Goal: Task Accomplishment & Management: Use online tool/utility

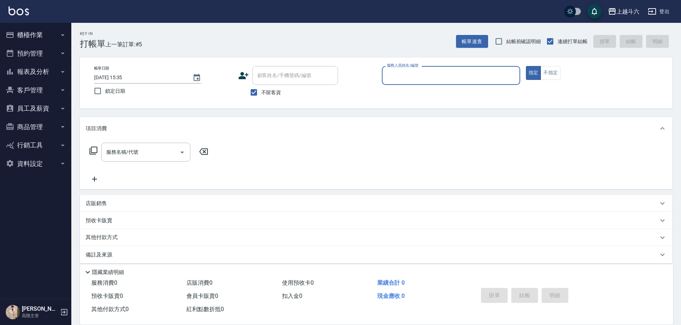
click at [398, 75] on input "服務人員姓名/編號" at bounding box center [451, 75] width 132 height 12
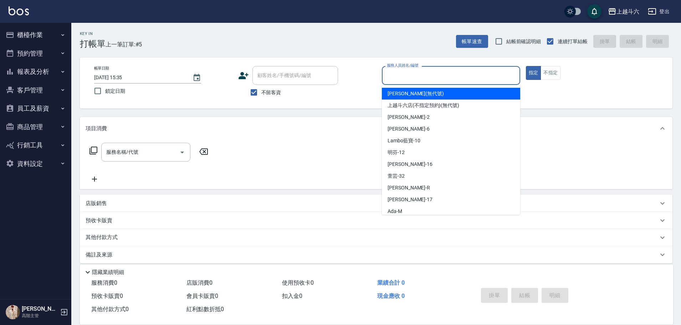
click at [34, 29] on button "櫃檯作業" at bounding box center [36, 35] width 66 height 19
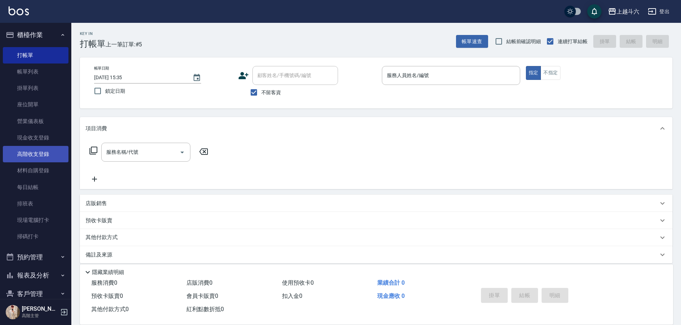
click at [49, 148] on link "高階收支登錄" at bounding box center [36, 154] width 66 height 16
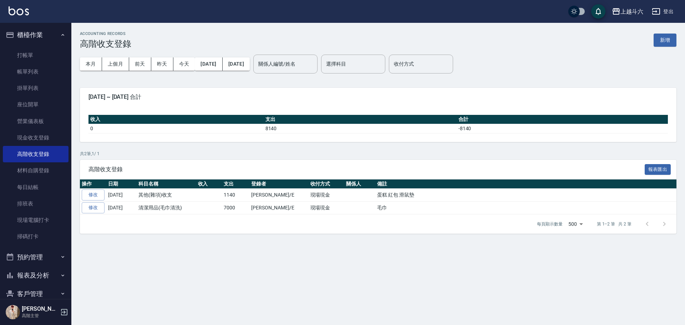
click at [671, 47] on div "ACCOUNTING RECORDS 高階收支登錄 新增" at bounding box center [378, 39] width 596 height 17
click at [671, 42] on button "新增" at bounding box center [664, 40] width 23 height 13
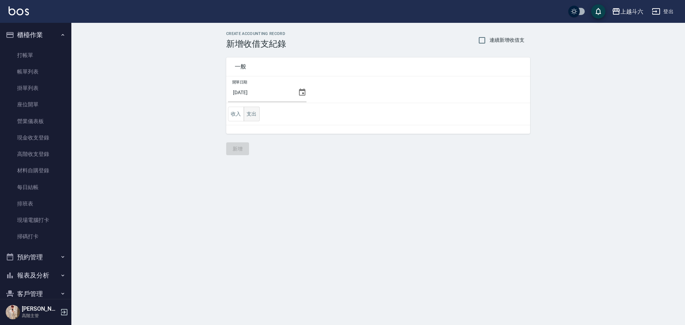
click at [249, 112] on button "支出" at bounding box center [252, 114] width 16 height 15
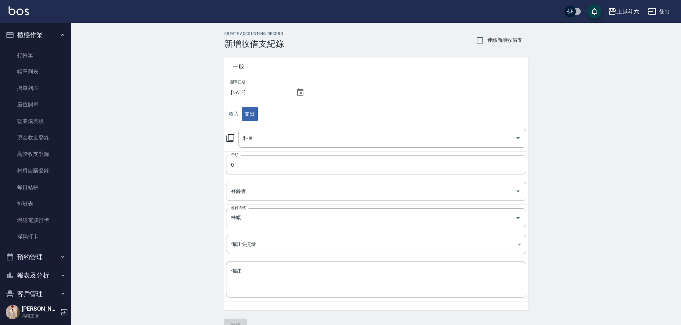
click at [324, 152] on td "金額 0 金額" at bounding box center [376, 164] width 304 height 27
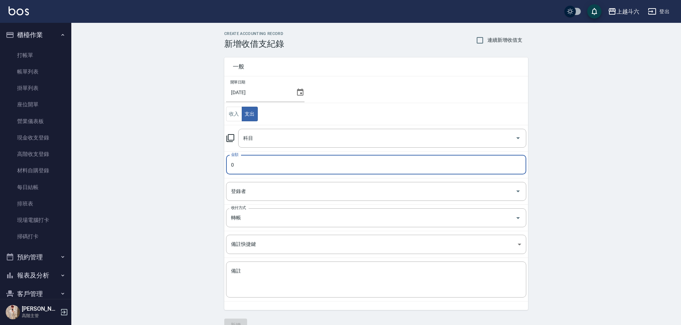
drag, startPoint x: 317, startPoint y: 161, endPoint x: 317, endPoint y: 136, distance: 24.3
click at [317, 161] on input "0" at bounding box center [376, 164] width 300 height 19
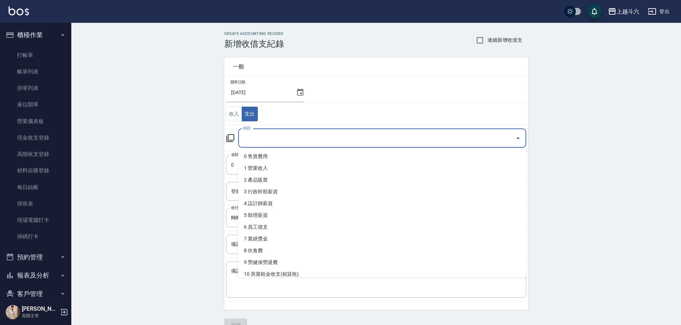
click at [317, 136] on input "科目" at bounding box center [376, 138] width 271 height 12
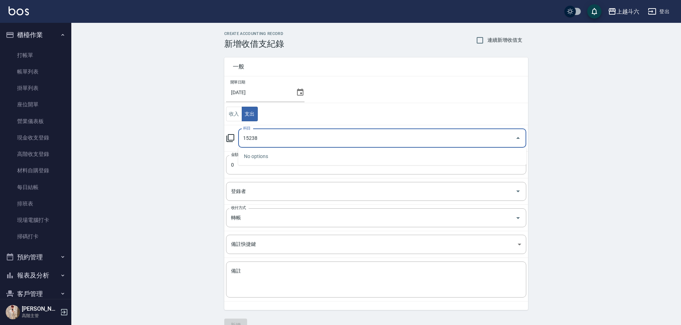
drag, startPoint x: 266, startPoint y: 143, endPoint x: 204, endPoint y: 140, distance: 62.9
click at [196, 143] on div "CREATE ACCOUNTING RECORD 新增收借支紀錄 連續新增收借支 一般 開單日期 [DATE] 收入 支出 科目 15238 科目 金額 0 …" at bounding box center [376, 181] width 610 height 317
type input "15238"
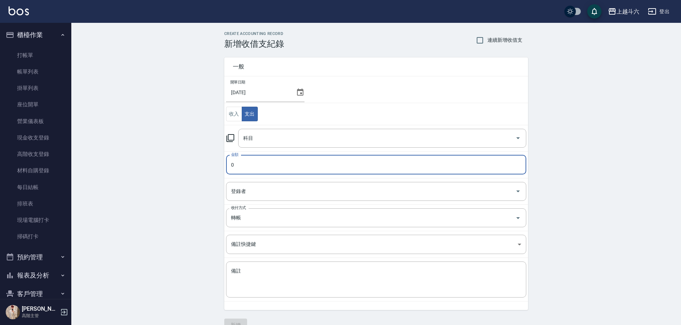
click at [232, 163] on input "0" at bounding box center [376, 164] width 300 height 19
paste input "15238"
type input "15238"
click at [274, 139] on input "科目" at bounding box center [376, 138] width 271 height 12
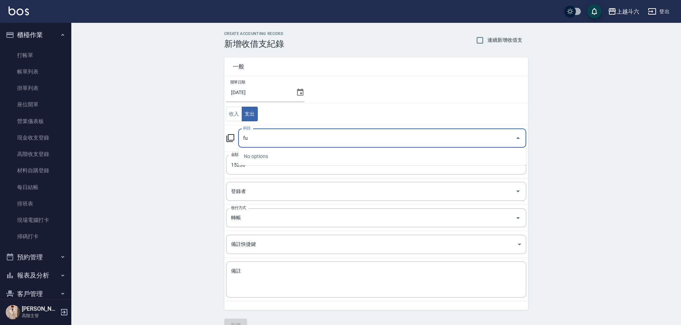
type input "f"
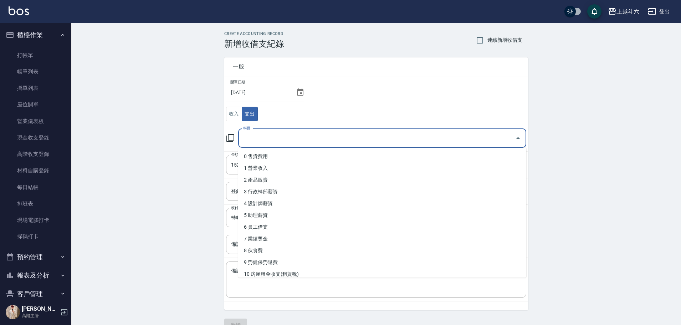
type input "C"
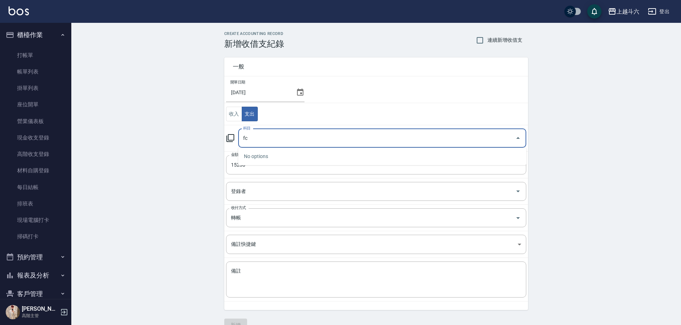
type input "f"
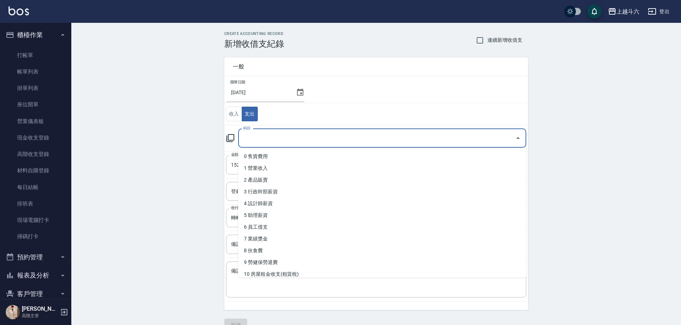
type input "ㄏ"
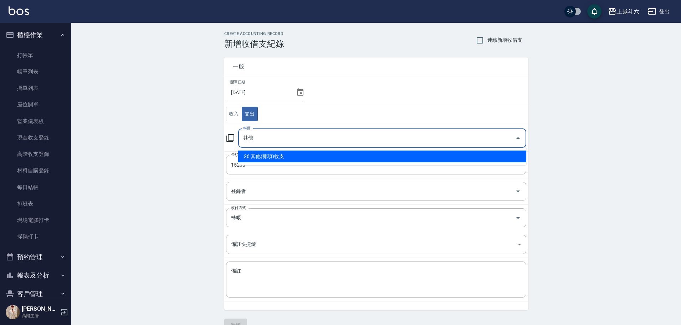
type input "26 其他(雜項)收支"
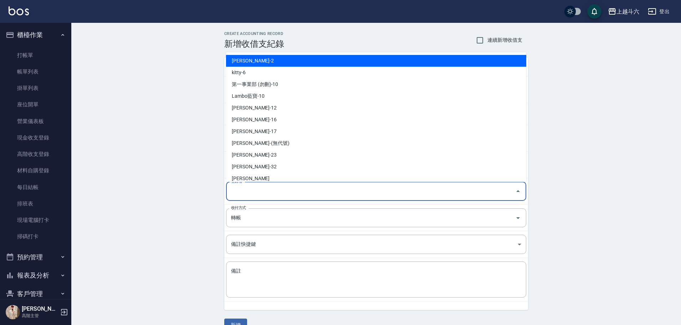
click at [260, 189] on input "登錄者" at bounding box center [370, 191] width 283 height 12
type input "ㄍ"
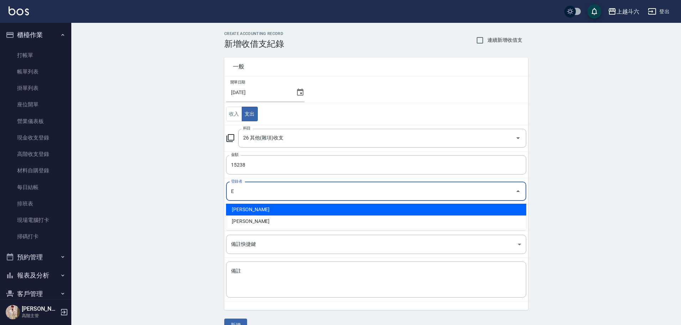
type input "[PERSON_NAME]"
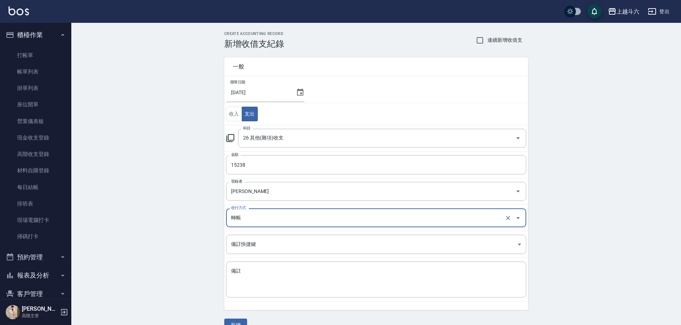
click at [256, 225] on div "轉帳 收付方式" at bounding box center [376, 217] width 300 height 19
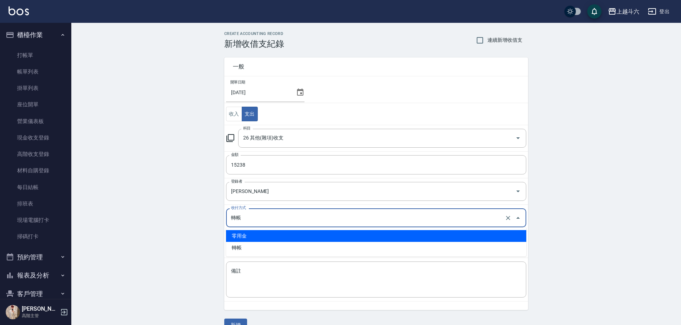
click at [260, 236] on li "零用金" at bounding box center [376, 236] width 300 height 12
type input "零用金"
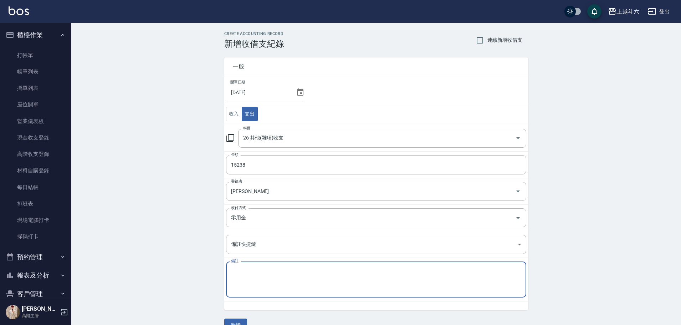
click at [270, 274] on textarea "備註" at bounding box center [376, 280] width 290 height 24
type textarea "ㄍ"
type textarea "ㄏ"
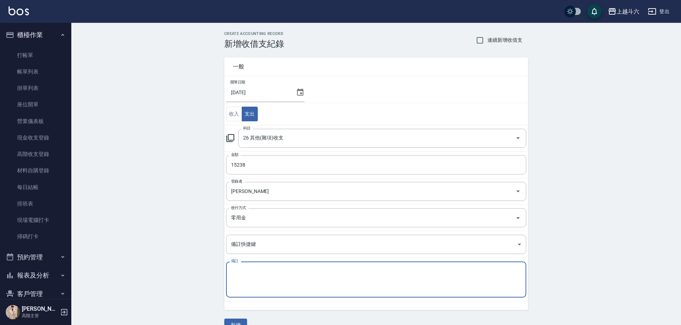
type textarea "ㄏ"
type textarea "ㄎ"
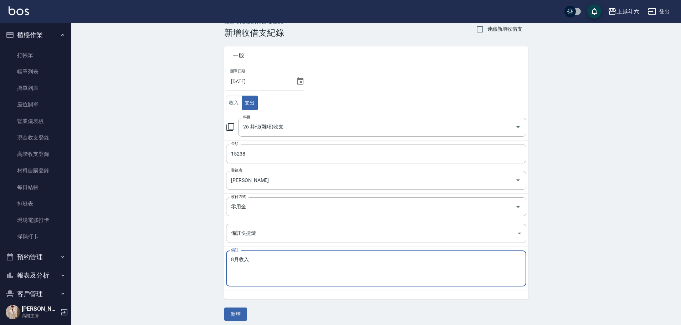
scroll to position [15, 0]
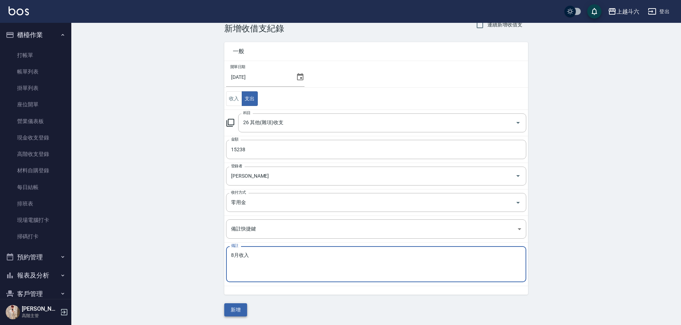
type textarea "8月收入"
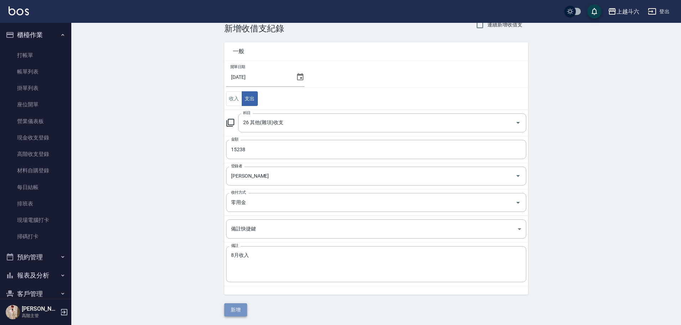
click at [240, 312] on button "新增" at bounding box center [235, 309] width 23 height 13
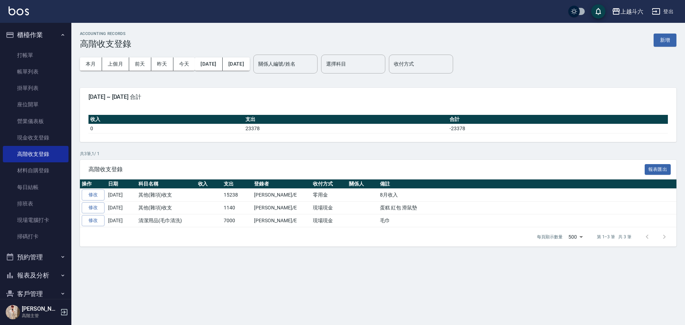
click at [297, 284] on div "ACCOUNTING RECORDS 高階收支登錄 新增 本月 上個月 [DATE] [DATE] [DATE] [DATE] [DATE] 關係人編號/姓名…" at bounding box center [342, 162] width 685 height 325
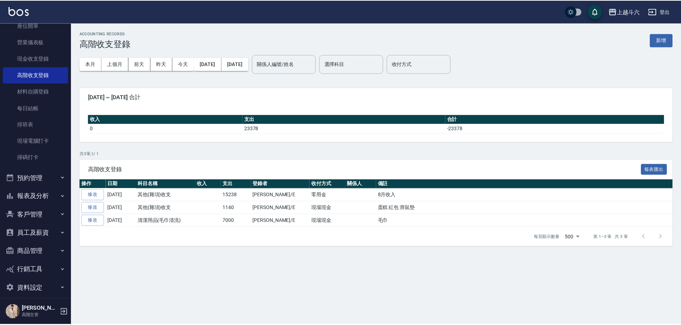
scroll to position [86, 0]
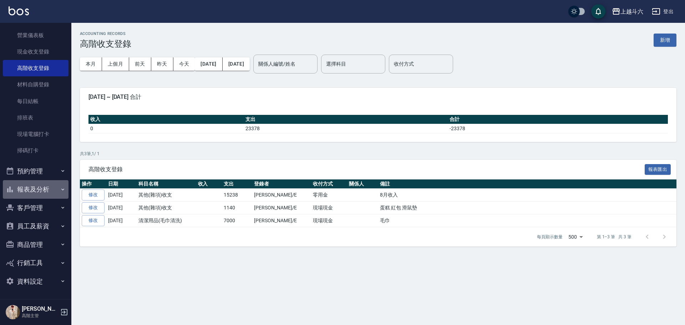
click at [60, 191] on icon "button" at bounding box center [63, 190] width 6 height 6
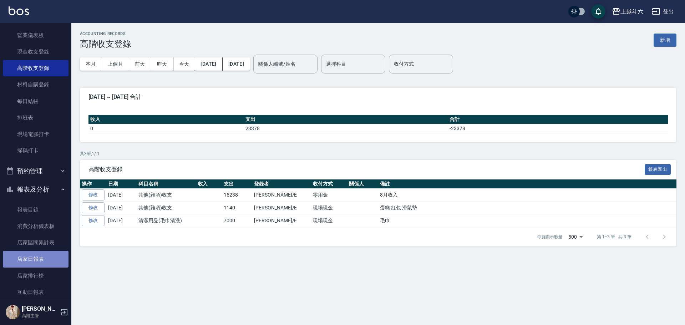
click at [57, 259] on link "店家日報表" at bounding box center [36, 259] width 66 height 16
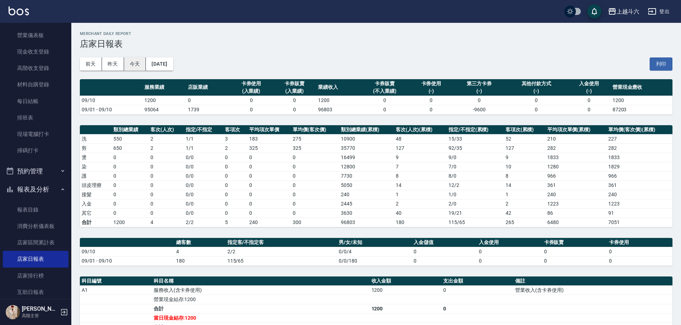
click at [139, 65] on button "今天" at bounding box center [135, 63] width 22 height 13
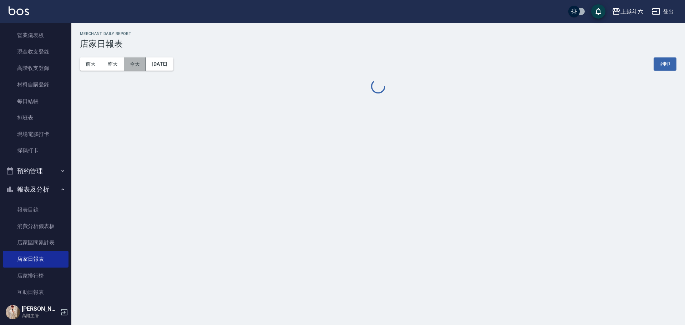
click at [139, 65] on button "今天" at bounding box center [135, 63] width 22 height 13
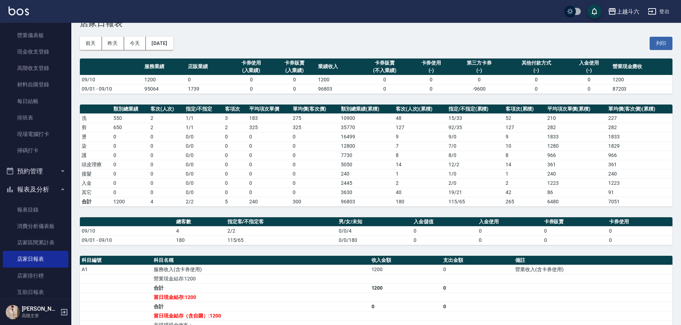
scroll to position [36, 0]
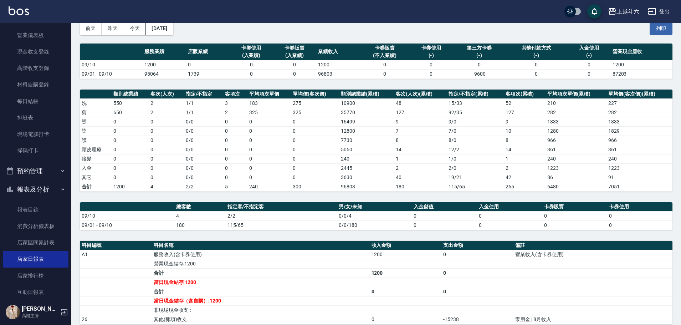
click at [17, 8] on img at bounding box center [19, 10] width 20 height 9
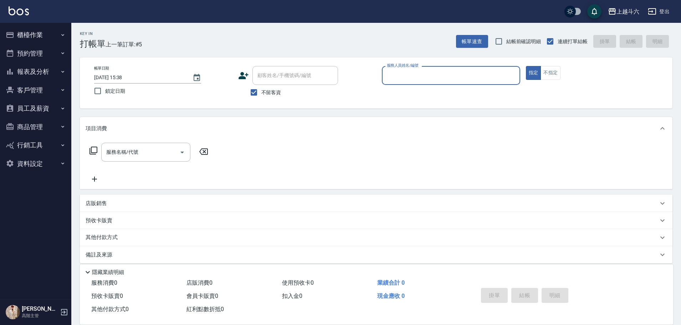
click at [448, 83] on div "服務人員姓名/編號" at bounding box center [451, 75] width 138 height 19
